Goal: Obtain resource: Download file/media

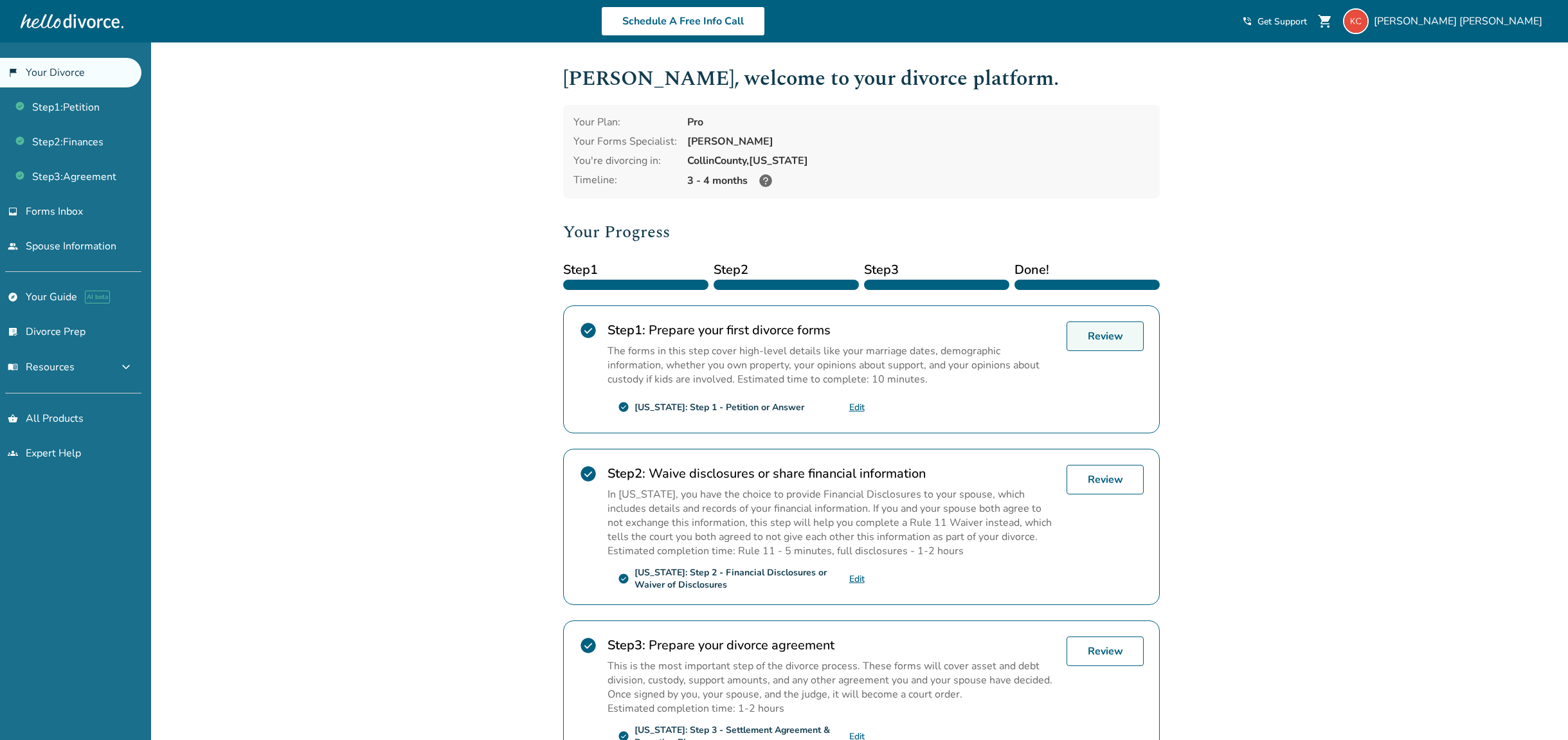
click at [1105, 346] on link "Review" at bounding box center [1105, 336] width 77 height 30
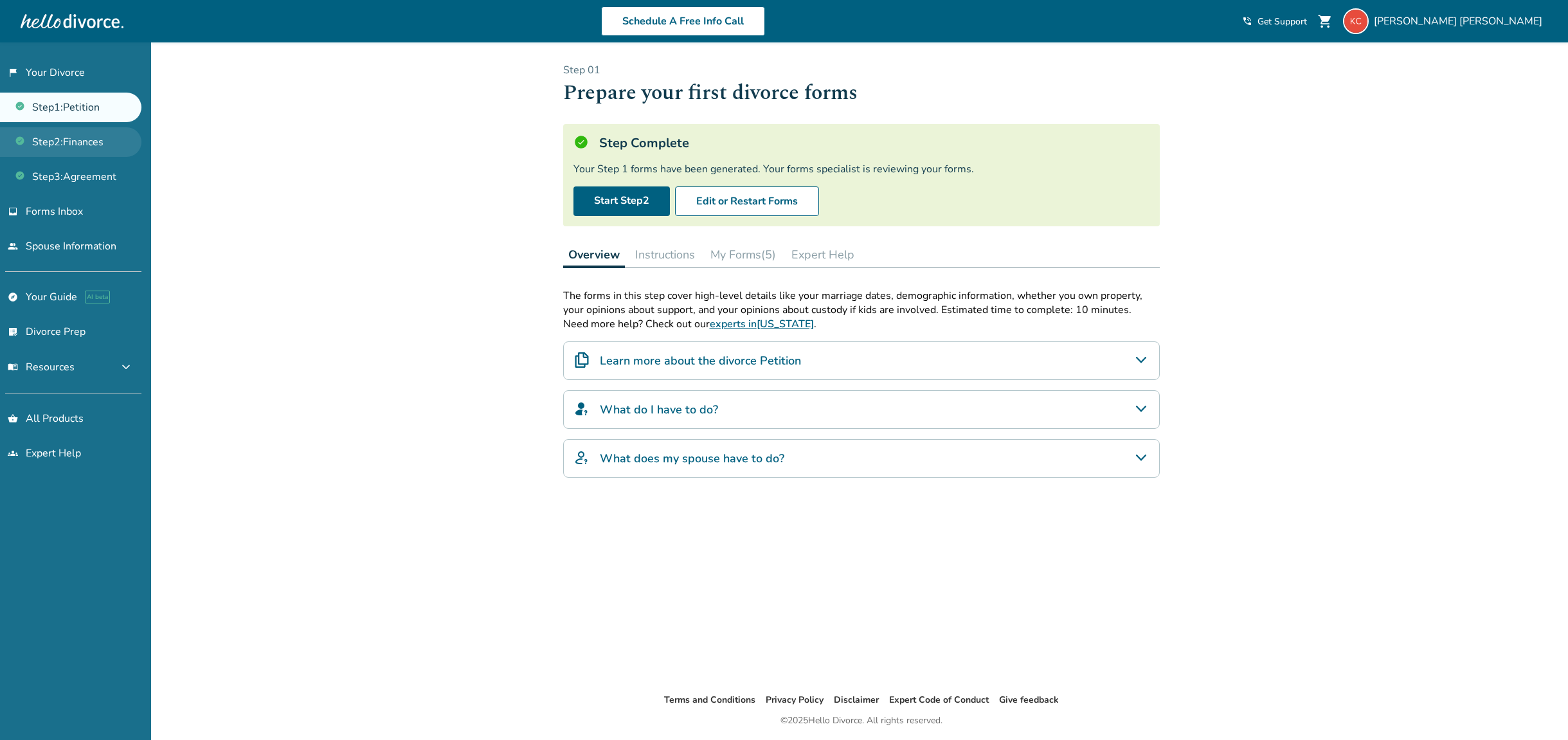
click at [86, 142] on link "Step 2 : Finances" at bounding box center [71, 142] width 142 height 30
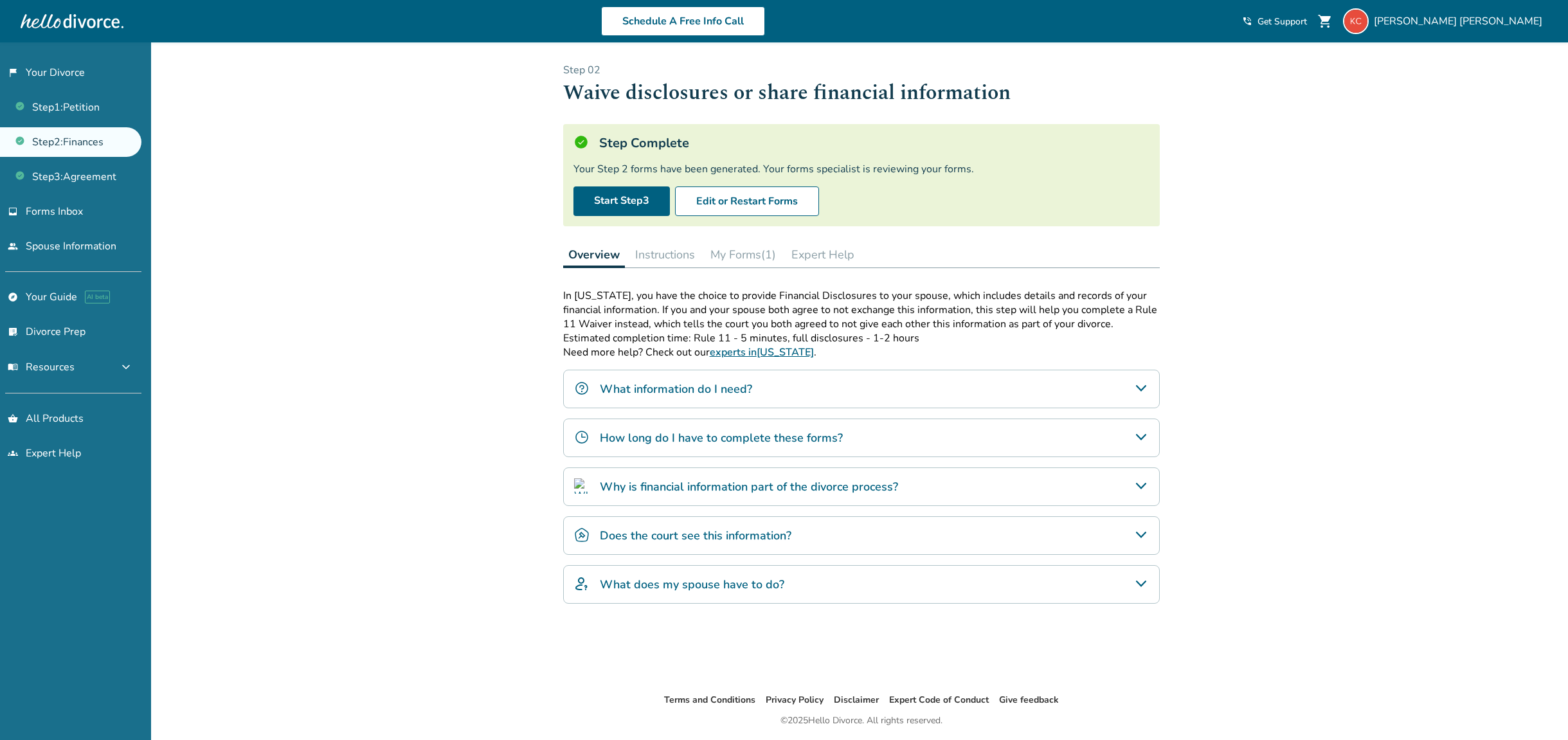
click at [742, 248] on button "My Forms (1)" at bounding box center [743, 254] width 76 height 26
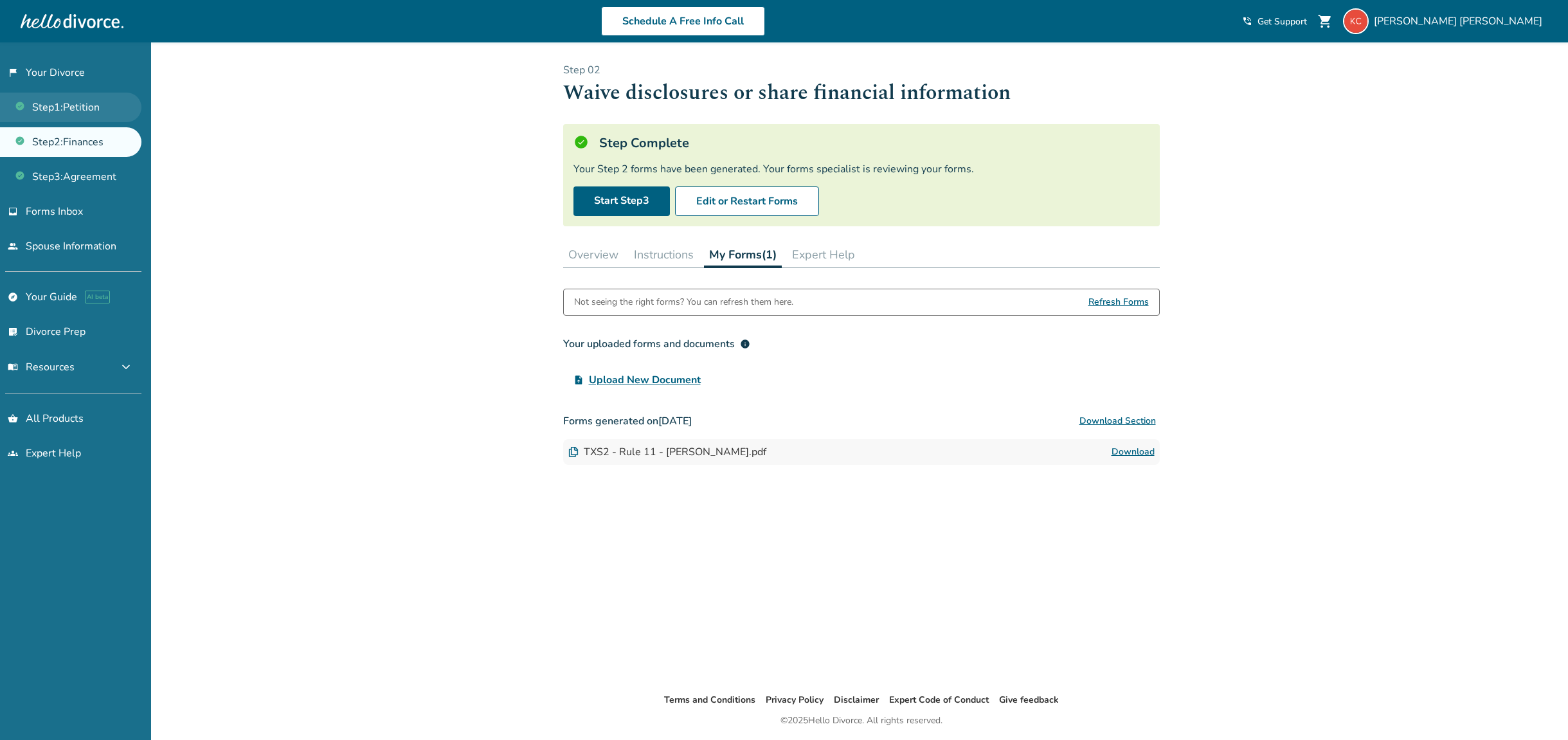
click at [83, 103] on link "Step 1 : Petition" at bounding box center [71, 107] width 142 height 30
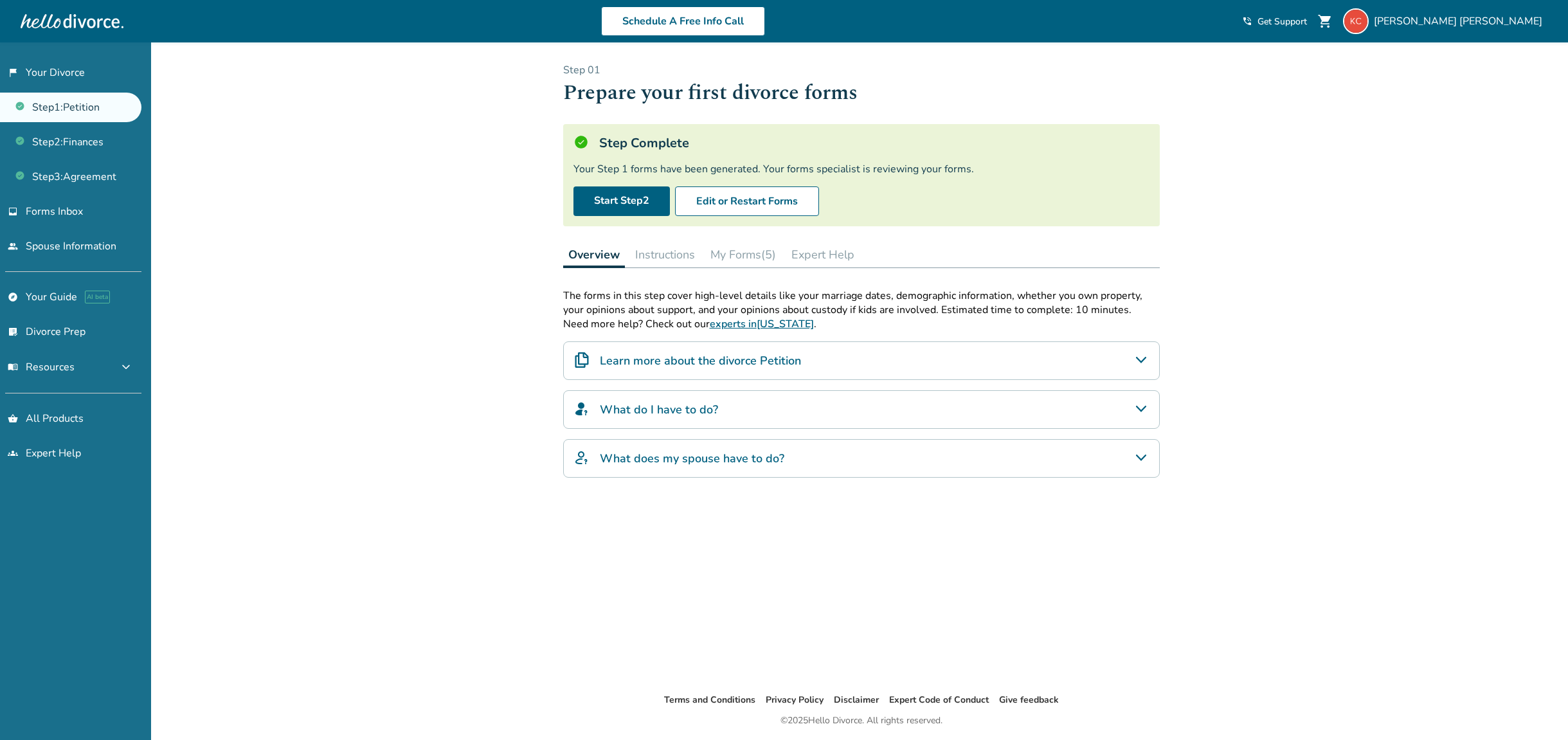
click at [757, 256] on button "My Forms (5)" at bounding box center [743, 254] width 76 height 26
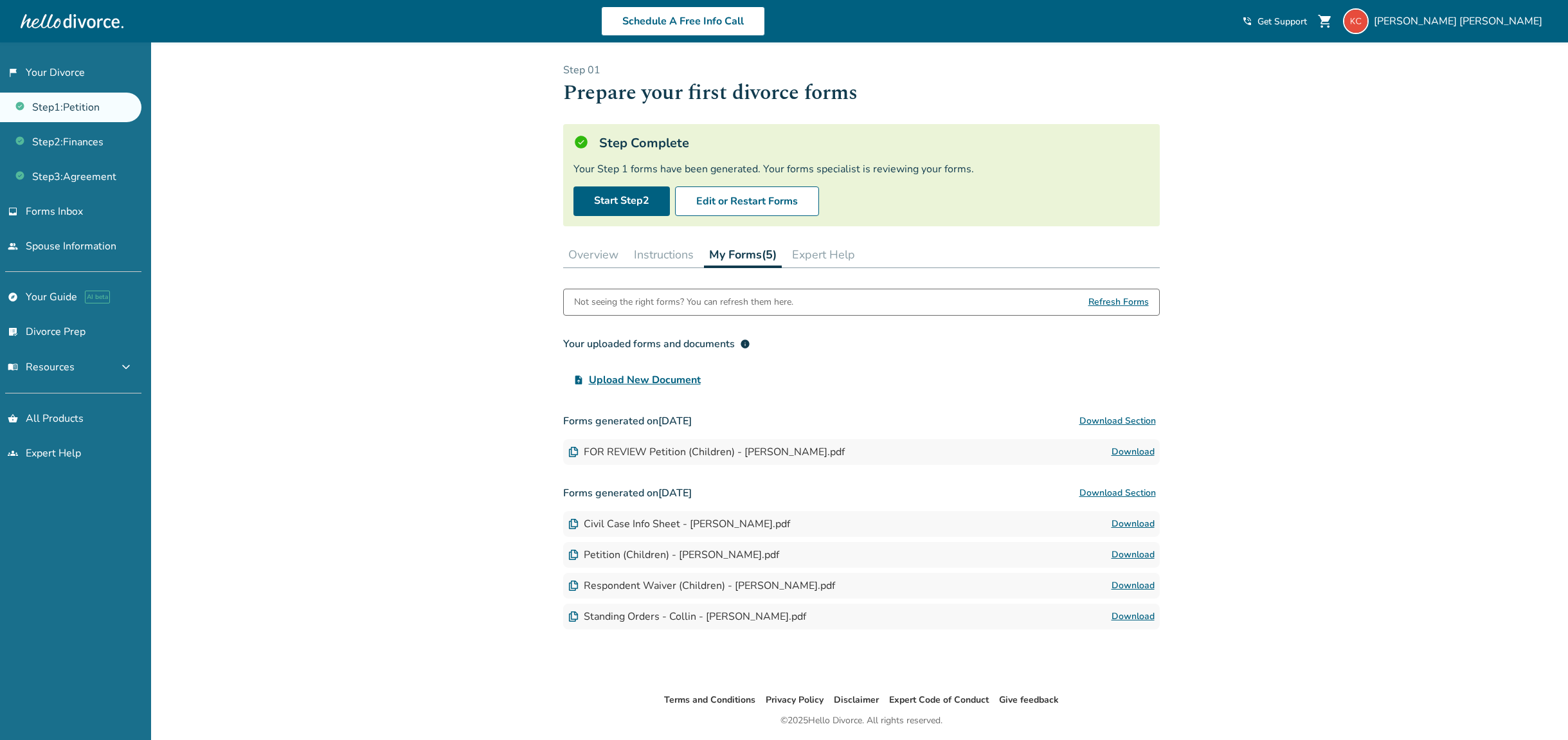
click at [1140, 524] on link "Download" at bounding box center [1133, 524] width 43 height 16
click at [1141, 522] on link "Download" at bounding box center [1133, 524] width 43 height 16
click at [1139, 551] on link "Download" at bounding box center [1133, 555] width 43 height 16
click at [1140, 583] on link "Download" at bounding box center [1133, 586] width 43 height 16
click at [1137, 618] on link "Download" at bounding box center [1133, 616] width 43 height 16
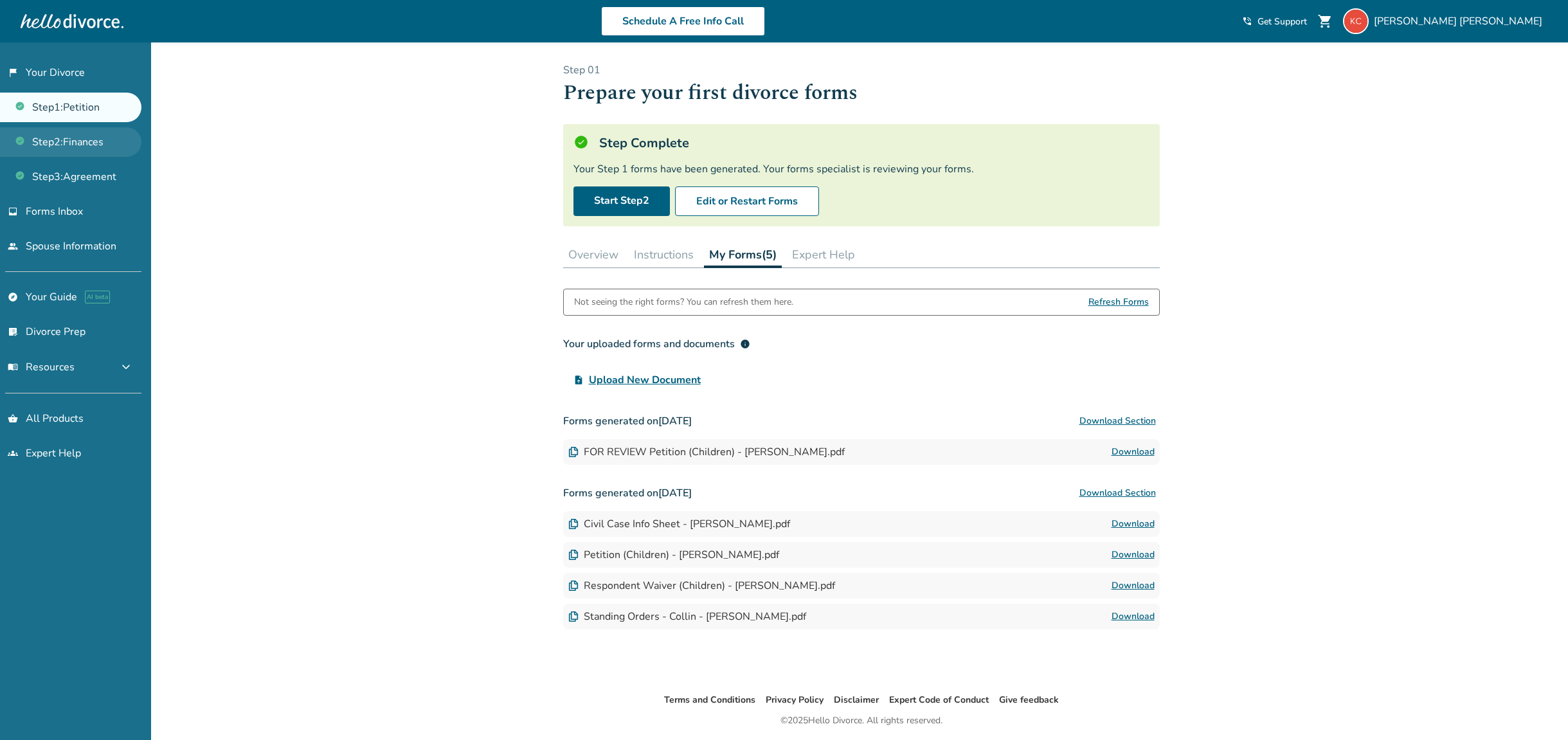
click at [114, 146] on link "Step 2 : Finances" at bounding box center [71, 142] width 142 height 30
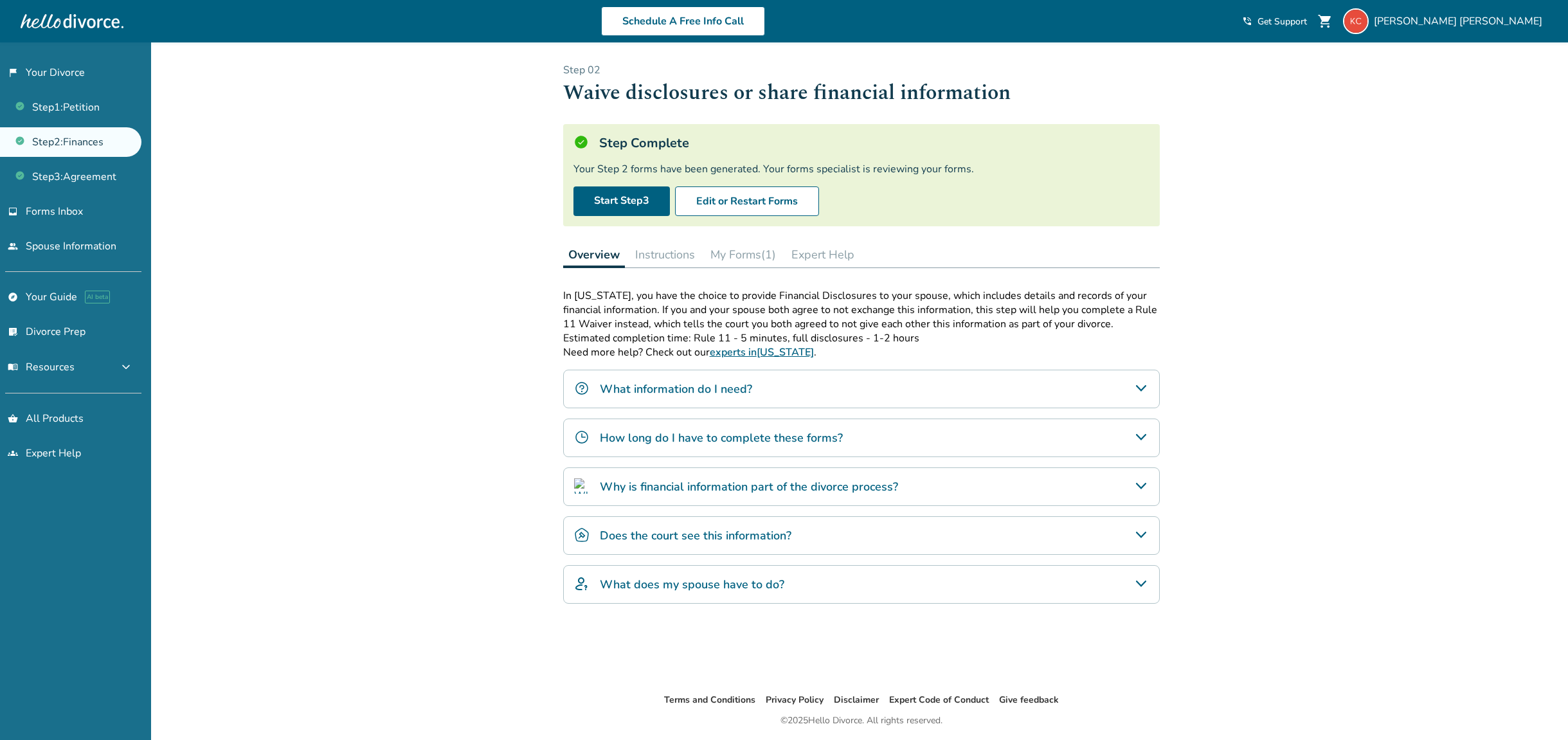
click at [738, 259] on button "My Forms (1)" at bounding box center [743, 254] width 76 height 26
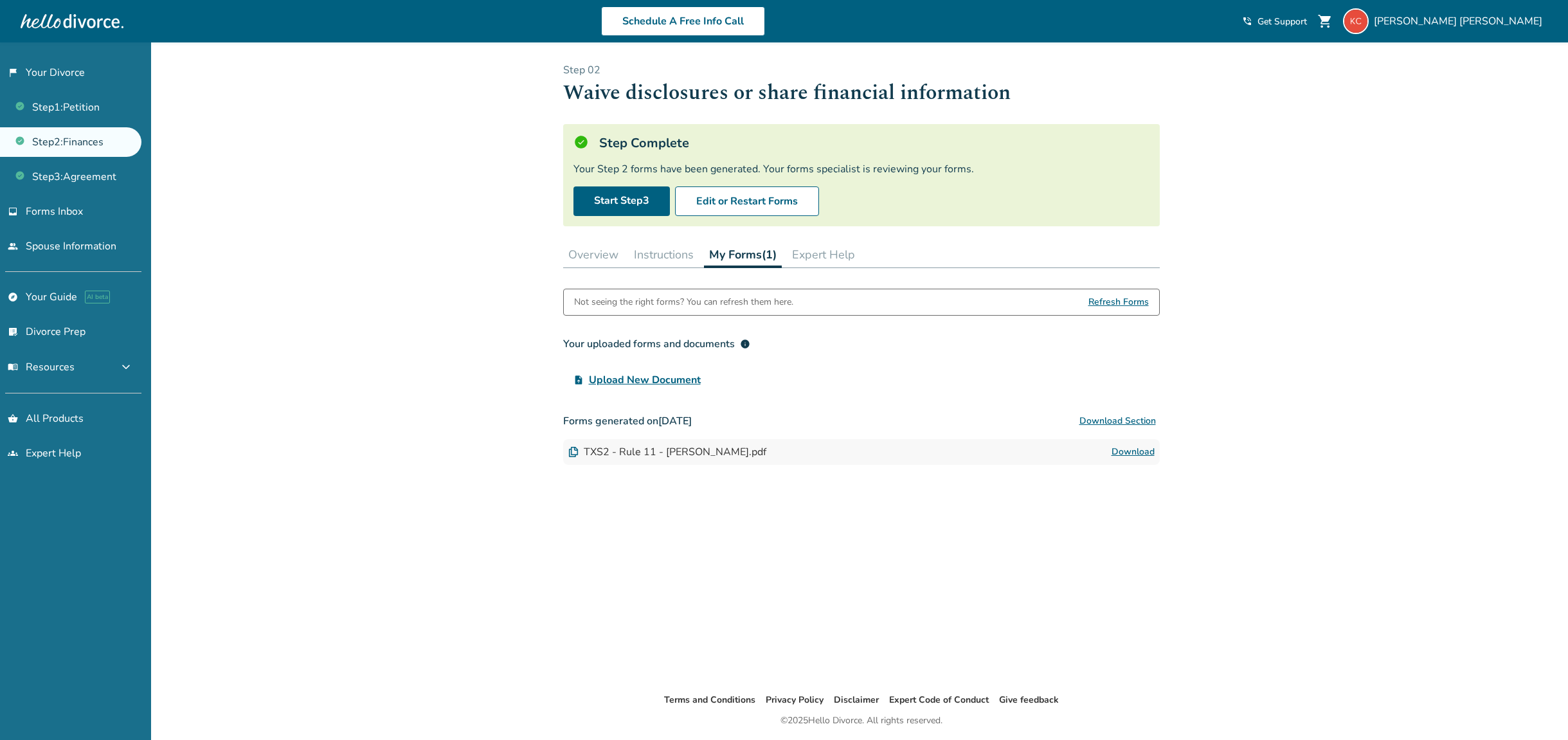
click at [1136, 454] on link "Download" at bounding box center [1133, 452] width 43 height 16
click at [97, 175] on link "Step 3 : Agreement" at bounding box center [71, 177] width 142 height 30
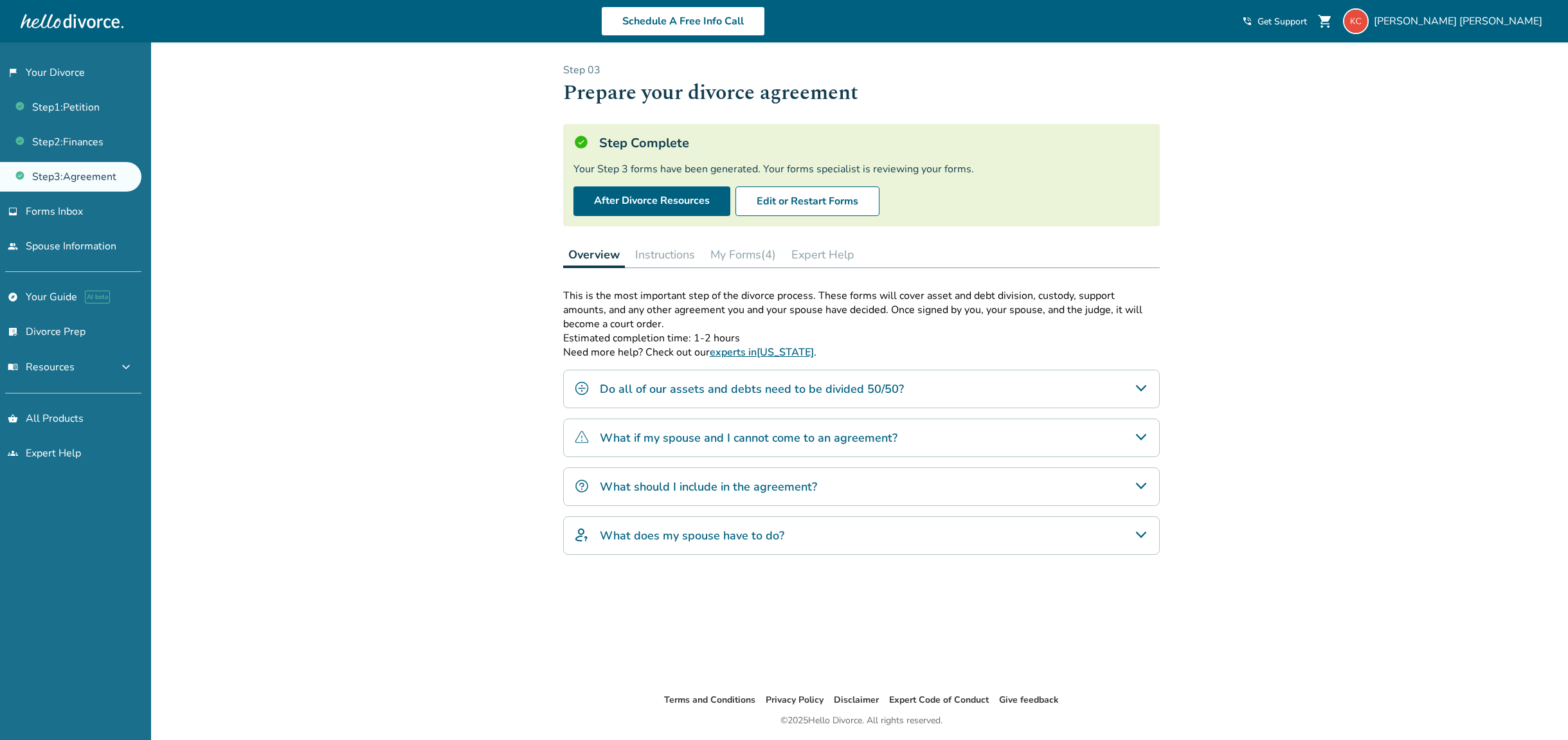
click at [747, 262] on button "My Forms (4)" at bounding box center [743, 254] width 76 height 26
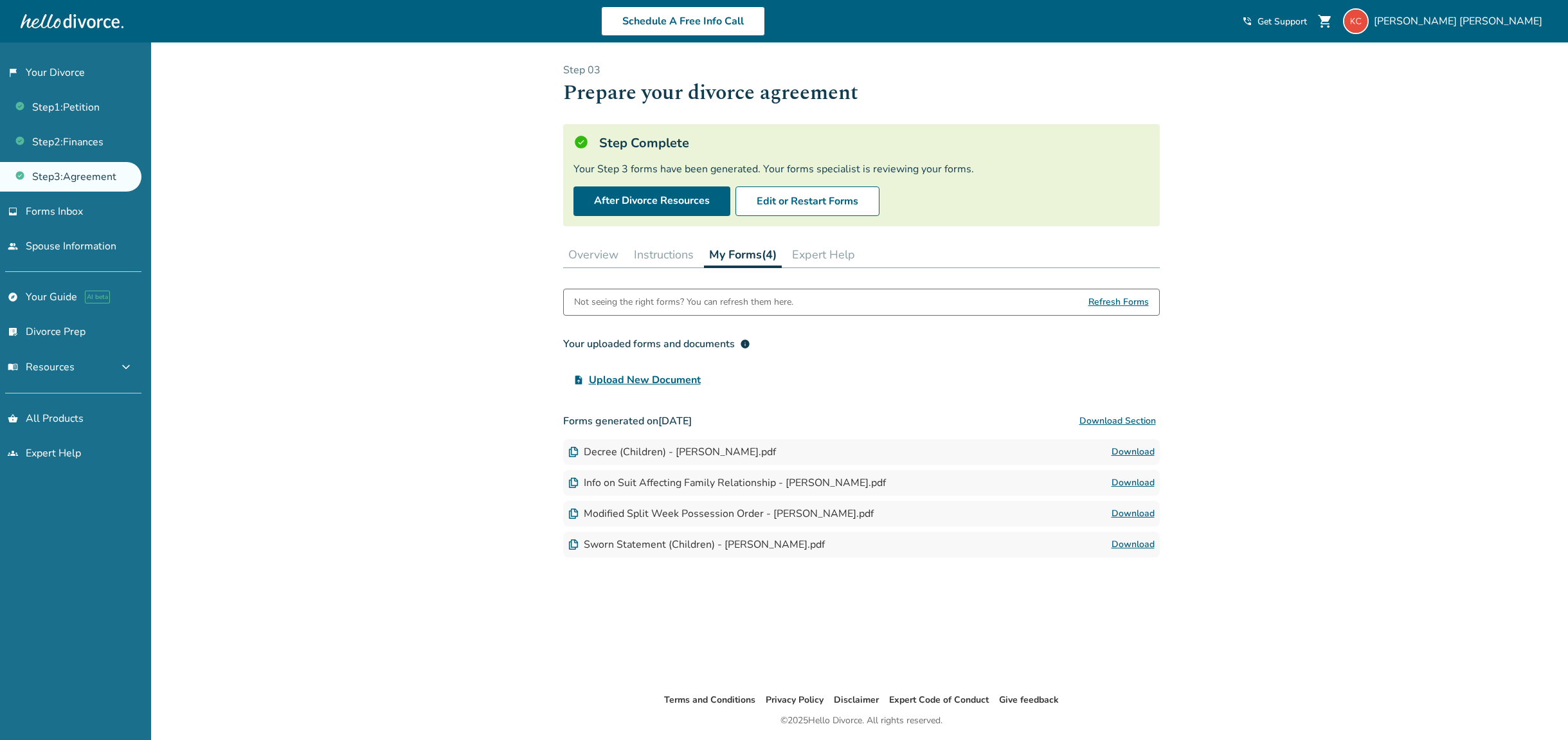
click at [1142, 448] on link "Download" at bounding box center [1133, 452] width 43 height 16
click at [1148, 483] on link "Download" at bounding box center [1133, 482] width 43 height 16
click at [1144, 513] on link "Download" at bounding box center [1133, 513] width 43 height 16
click at [1142, 544] on link "Download" at bounding box center [1133, 544] width 43 height 16
drag, startPoint x: 578, startPoint y: 200, endPoint x: 572, endPoint y: 199, distance: 6.1
